Goal: Task Accomplishment & Management: Manage account settings

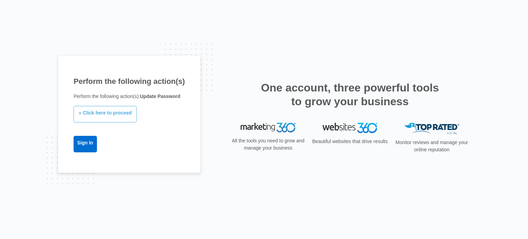
click at [104, 114] on link "» Click here to proceed" at bounding box center [105, 114] width 63 height 16
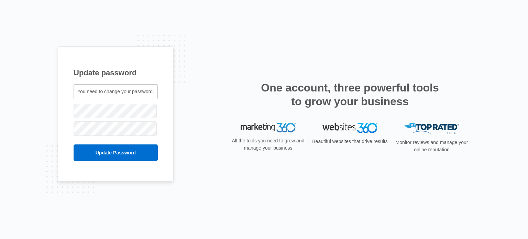
click at [43, 140] on div "Update password You need to change your password. tyler.williams@johnstonesuppl…" at bounding box center [264, 119] width 528 height 239
click at [131, 155] on input "Update Password" at bounding box center [116, 152] width 84 height 16
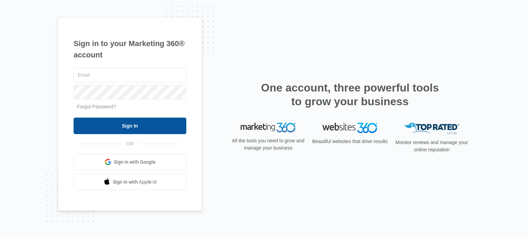
type input "[PERSON_NAME][EMAIL_ADDRESS][PERSON_NAME][DOMAIN_NAME]"
click at [152, 123] on input "Sign In" at bounding box center [130, 125] width 113 height 16
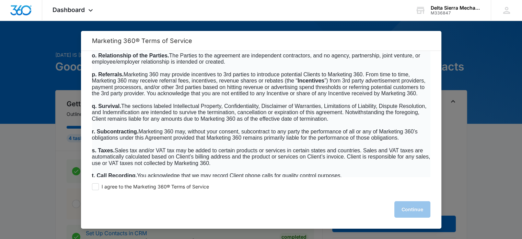
scroll to position [4471, 0]
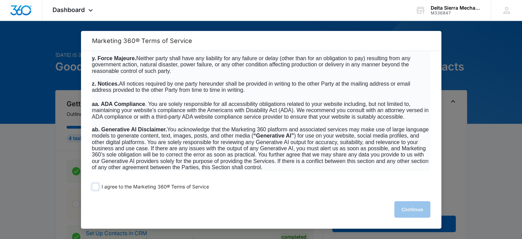
click at [94, 188] on span at bounding box center [95, 186] width 7 height 7
click at [94, 188] on input "I agree to the Marketing 360® Terms of Service" at bounding box center [95, 186] width 7 height 7
checkbox input "true"
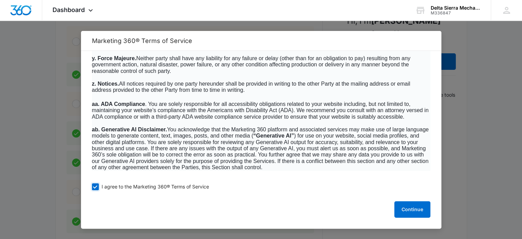
scroll to position [173, 0]
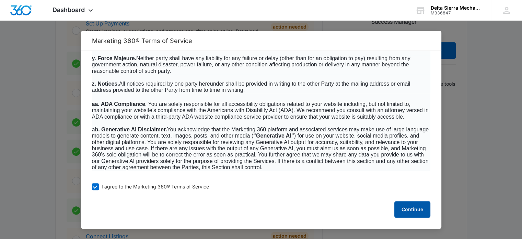
click at [419, 208] on button "Continue" at bounding box center [413, 209] width 36 height 16
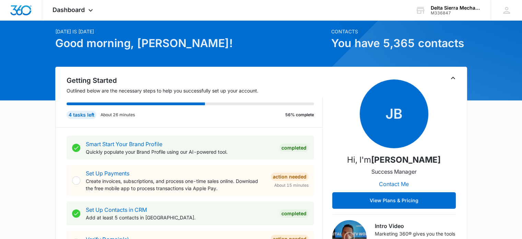
scroll to position [19, 0]
